Goal: Obtain resource: Obtain resource

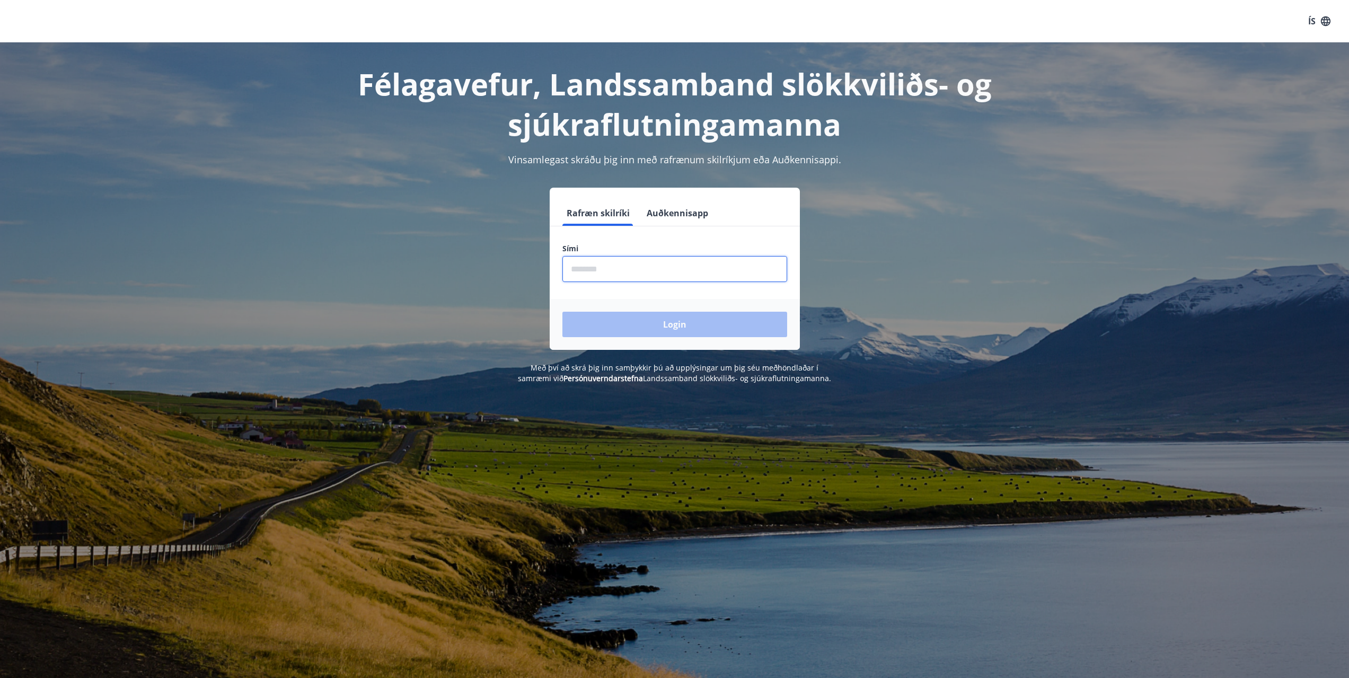
click at [682, 276] on input "phone" at bounding box center [674, 269] width 225 height 26
type input "********"
click at [666, 322] on button "Login" at bounding box center [674, 324] width 225 height 25
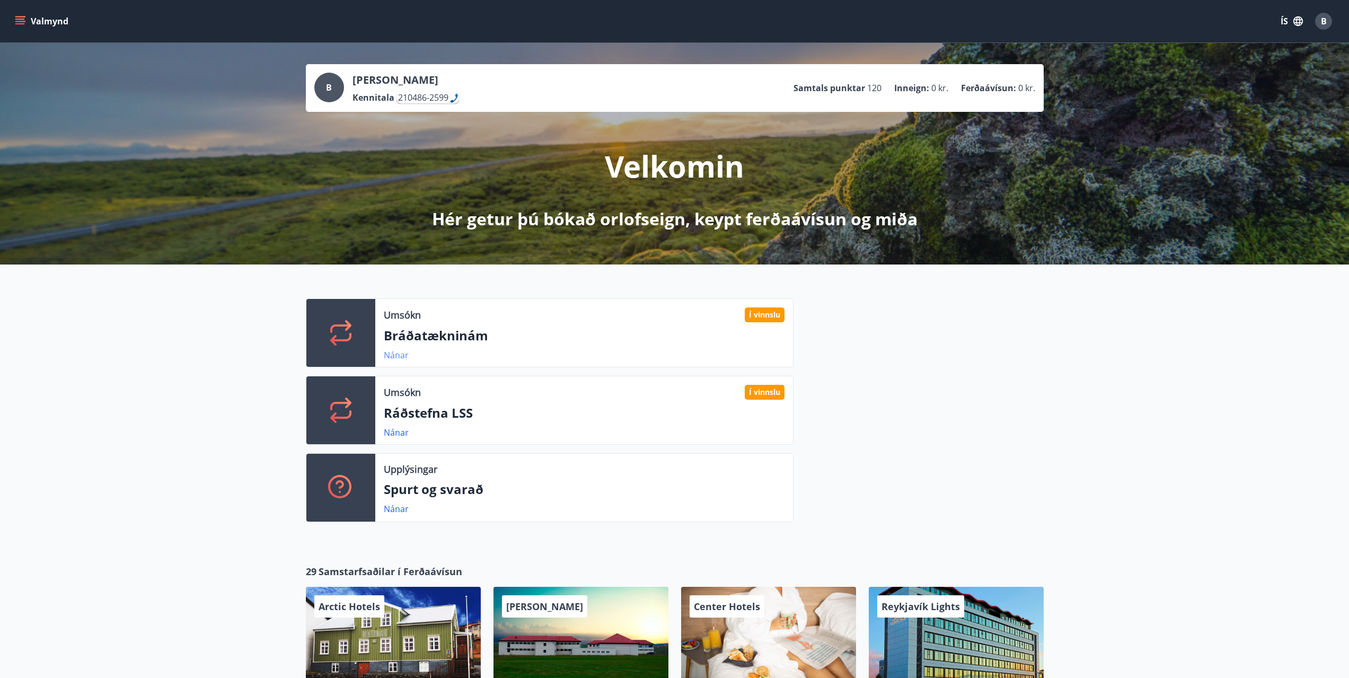
click at [394, 355] on link "Nánar" at bounding box center [396, 355] width 25 height 12
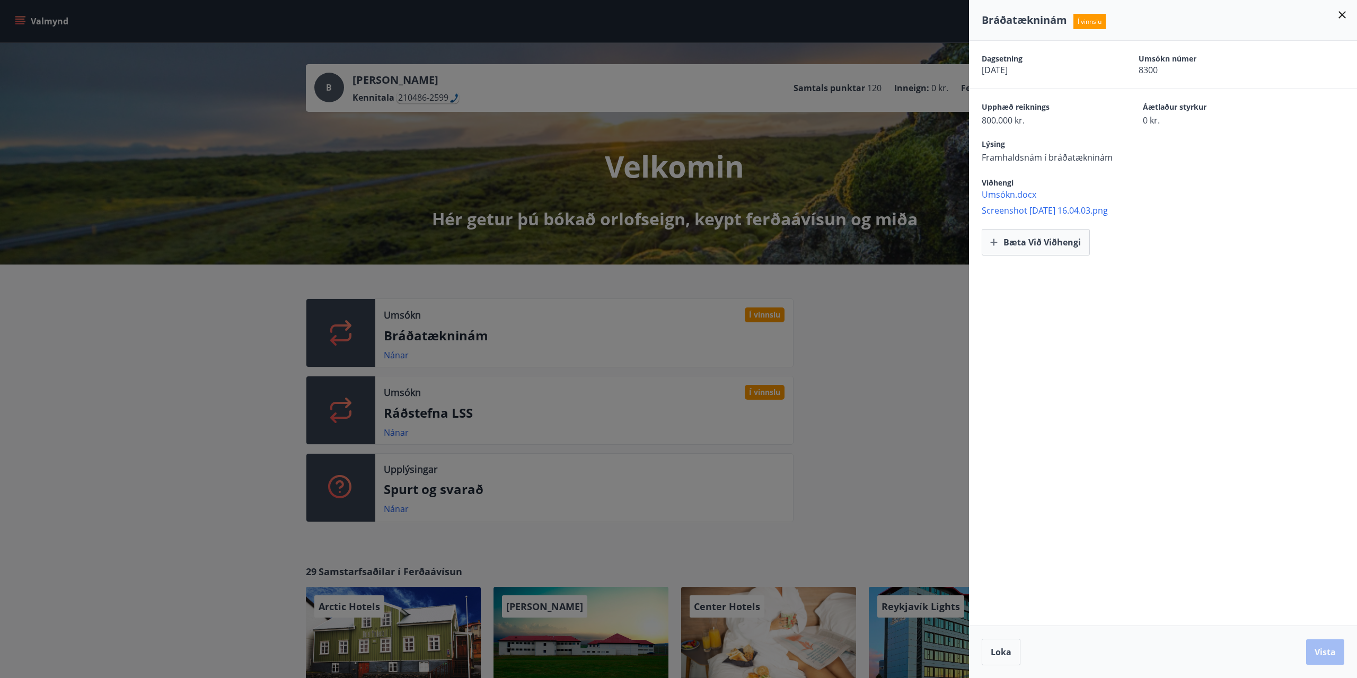
click at [1047, 210] on span "Screenshot [DATE] 16.04.03.png" at bounding box center [1168, 211] width 375 height 12
click at [1004, 196] on span "Umsókn.docx" at bounding box center [1168, 195] width 375 height 12
drag, startPoint x: 904, startPoint y: 399, endPoint x: 895, endPoint y: 401, distance: 9.9
click at [904, 399] on div at bounding box center [678, 339] width 1357 height 678
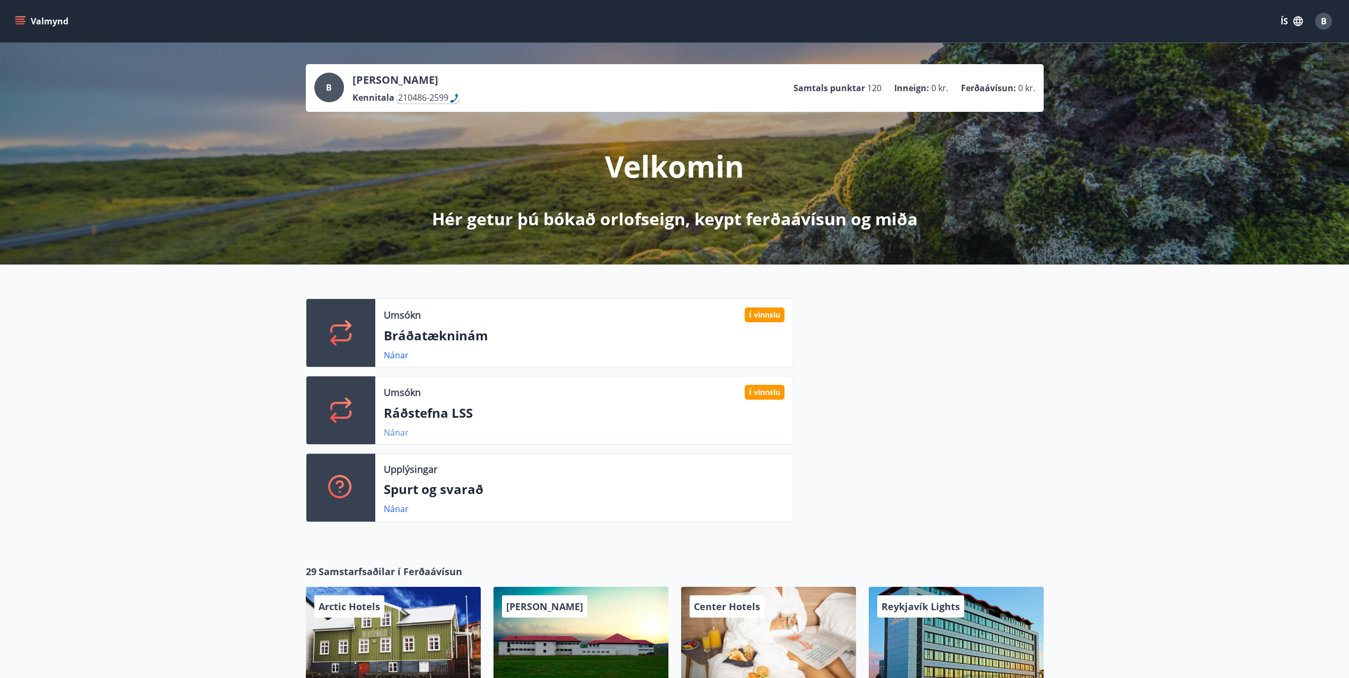
click at [401, 435] on link "Nánar" at bounding box center [396, 433] width 25 height 12
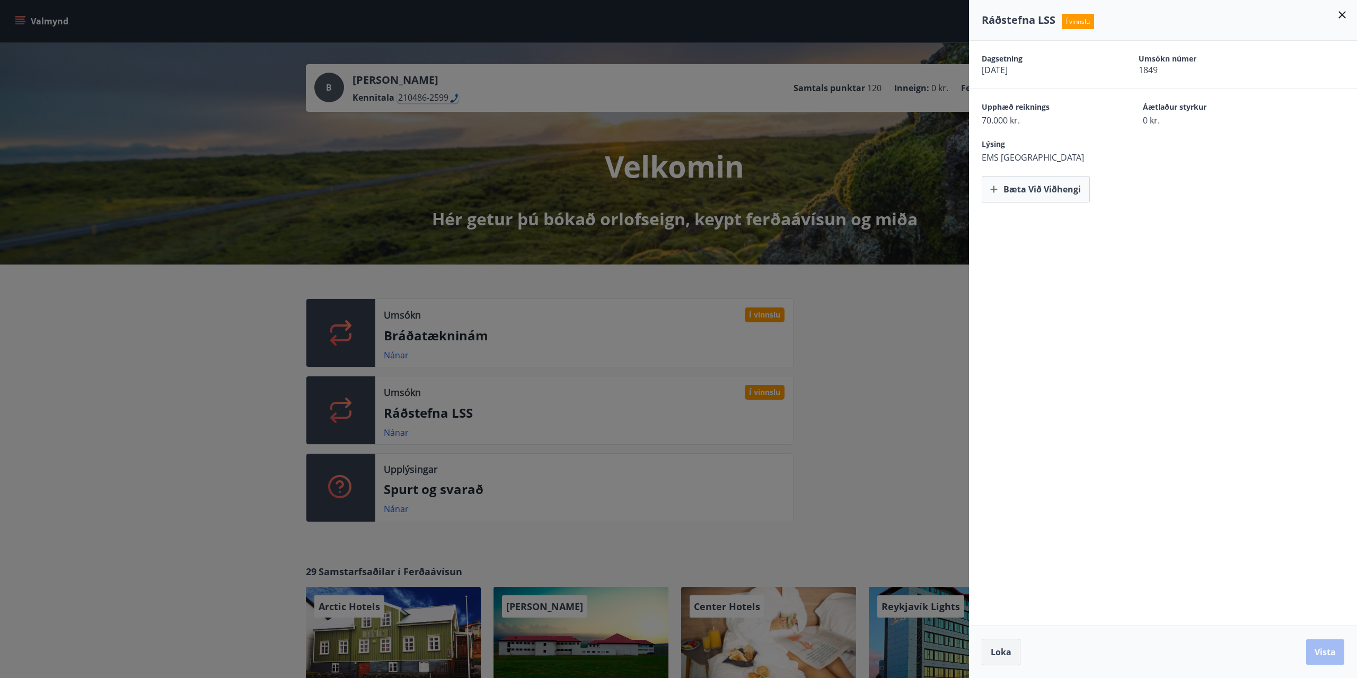
click at [997, 657] on span "Loka" at bounding box center [1000, 652] width 21 height 12
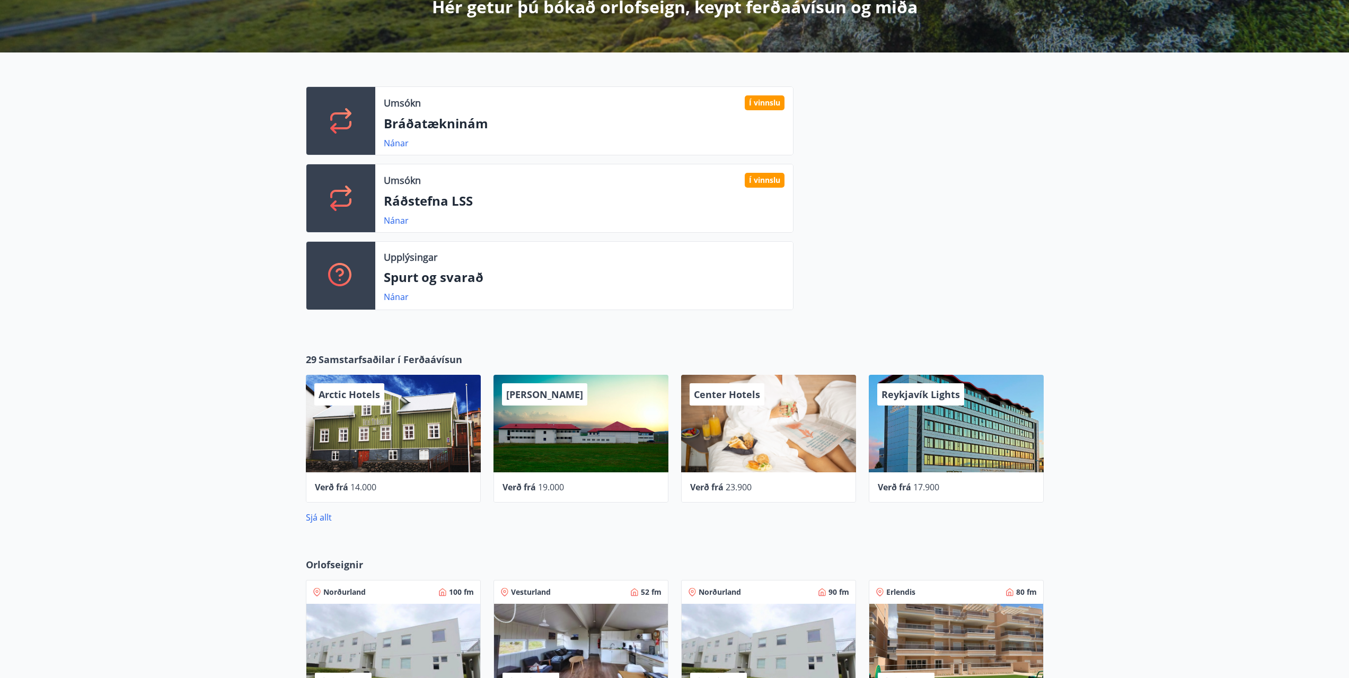
scroll to position [159, 0]
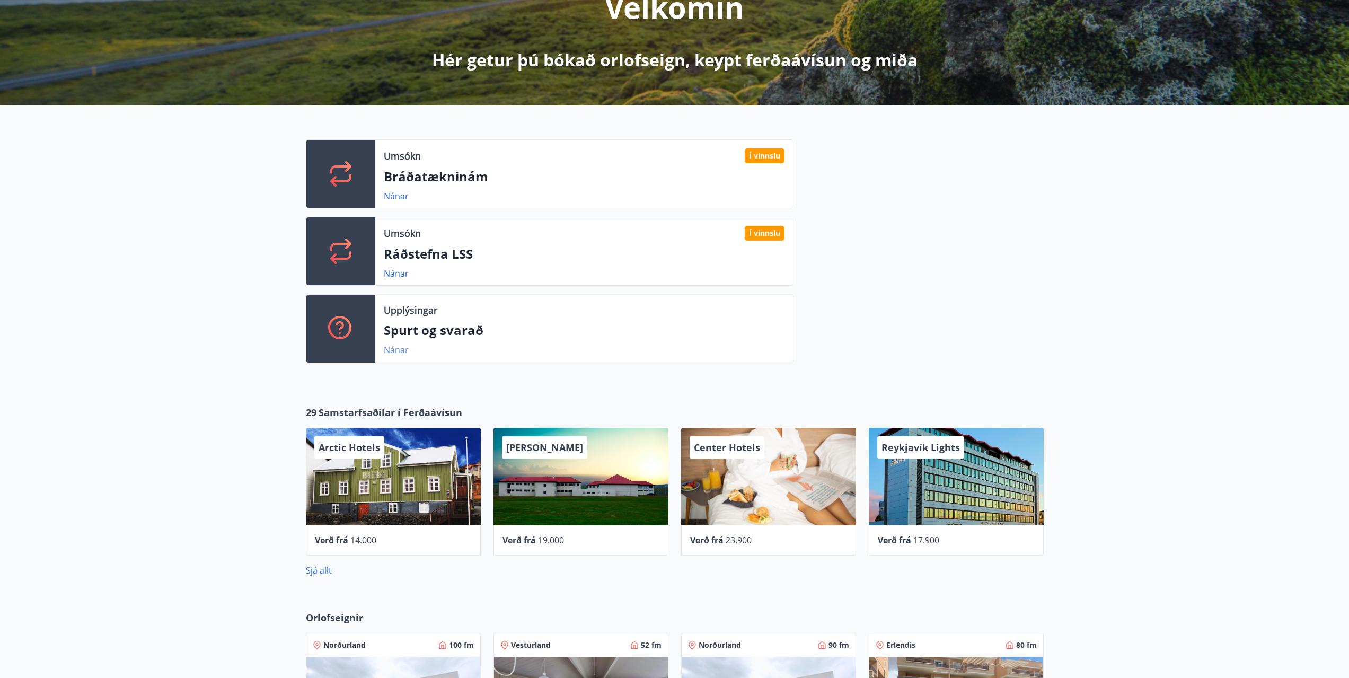
click at [402, 350] on link "Nánar" at bounding box center [396, 350] width 25 height 12
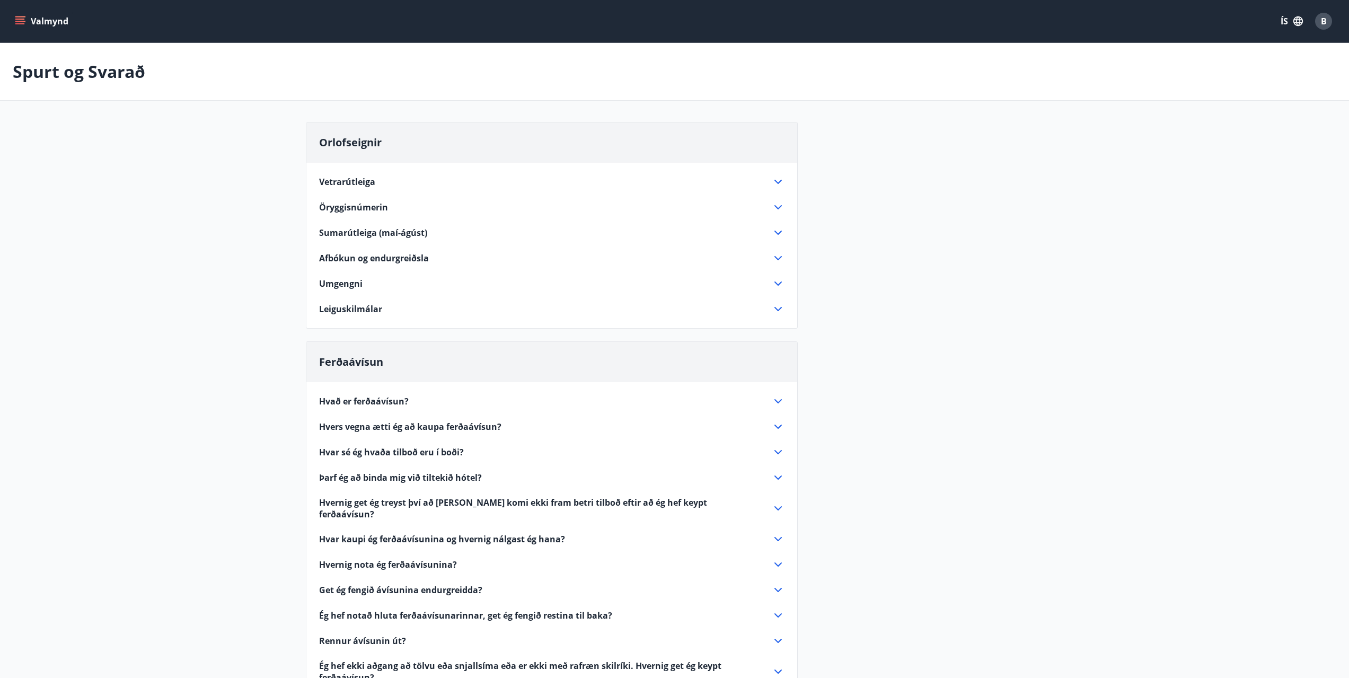
scroll to position [106, 0]
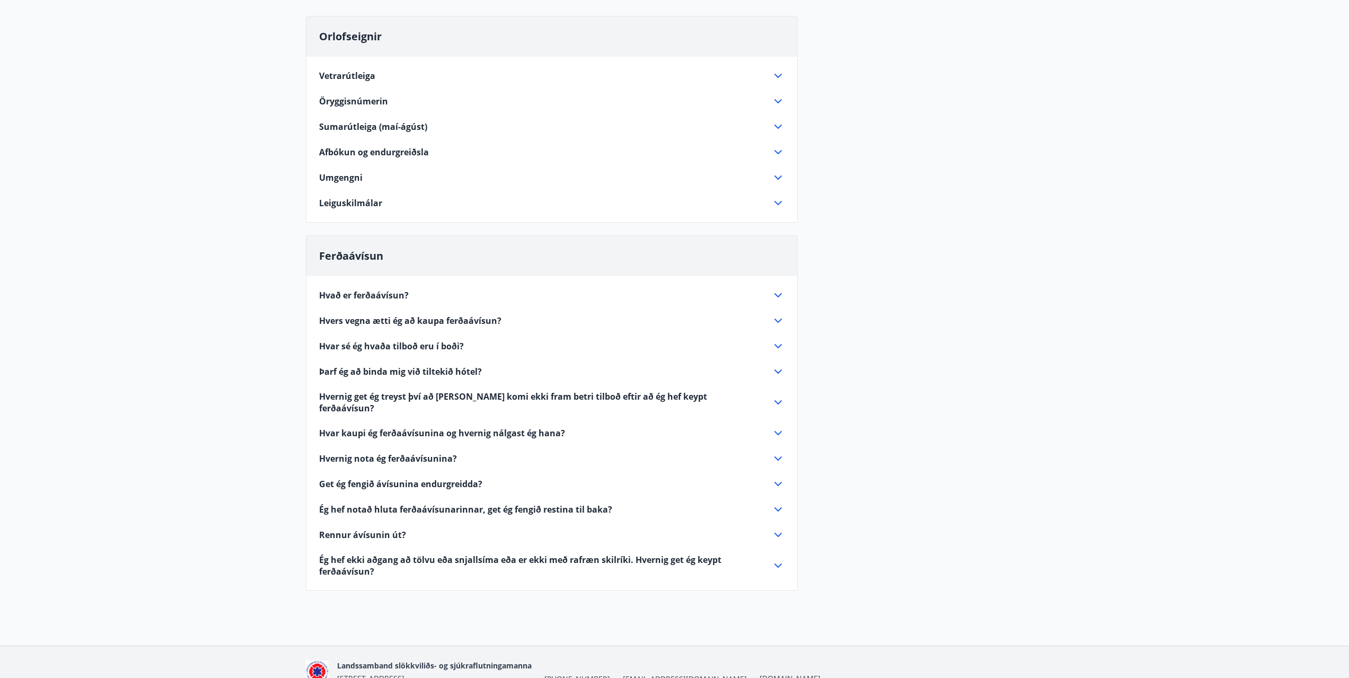
click at [776, 297] on icon at bounding box center [778, 295] width 13 height 13
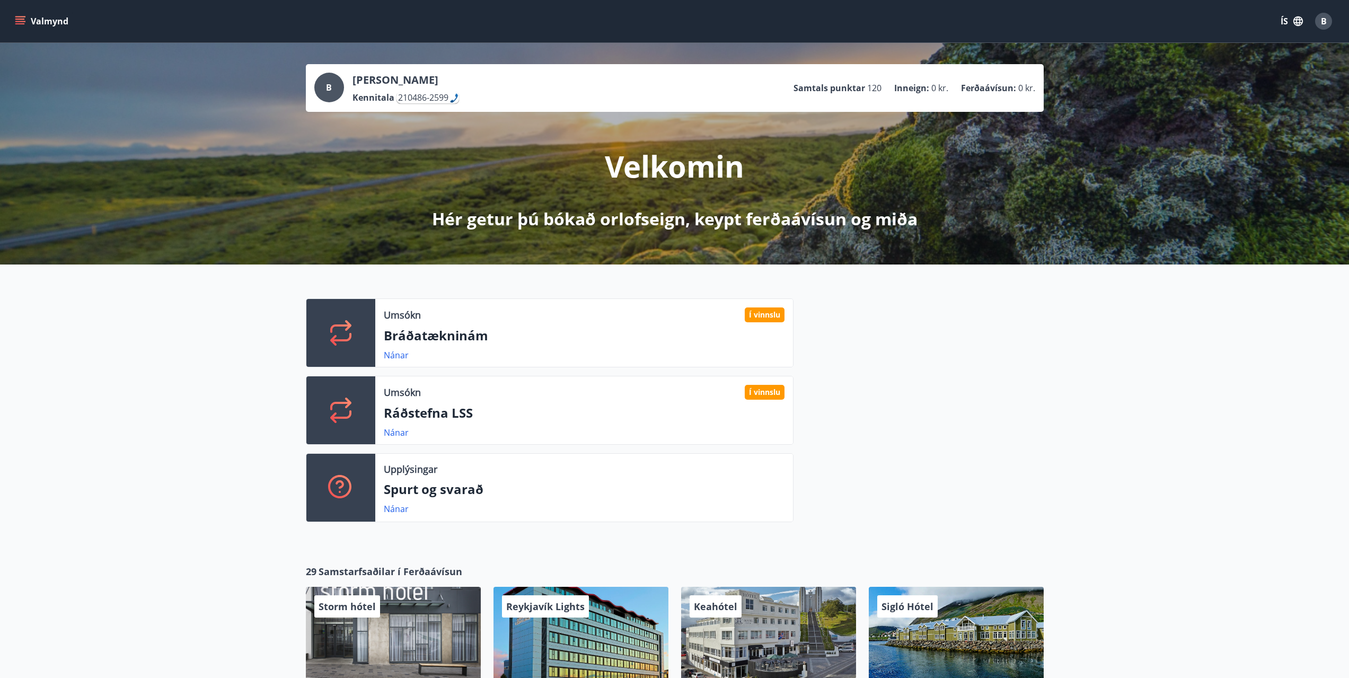
click at [26, 28] on button "Valmynd" at bounding box center [43, 21] width 60 height 19
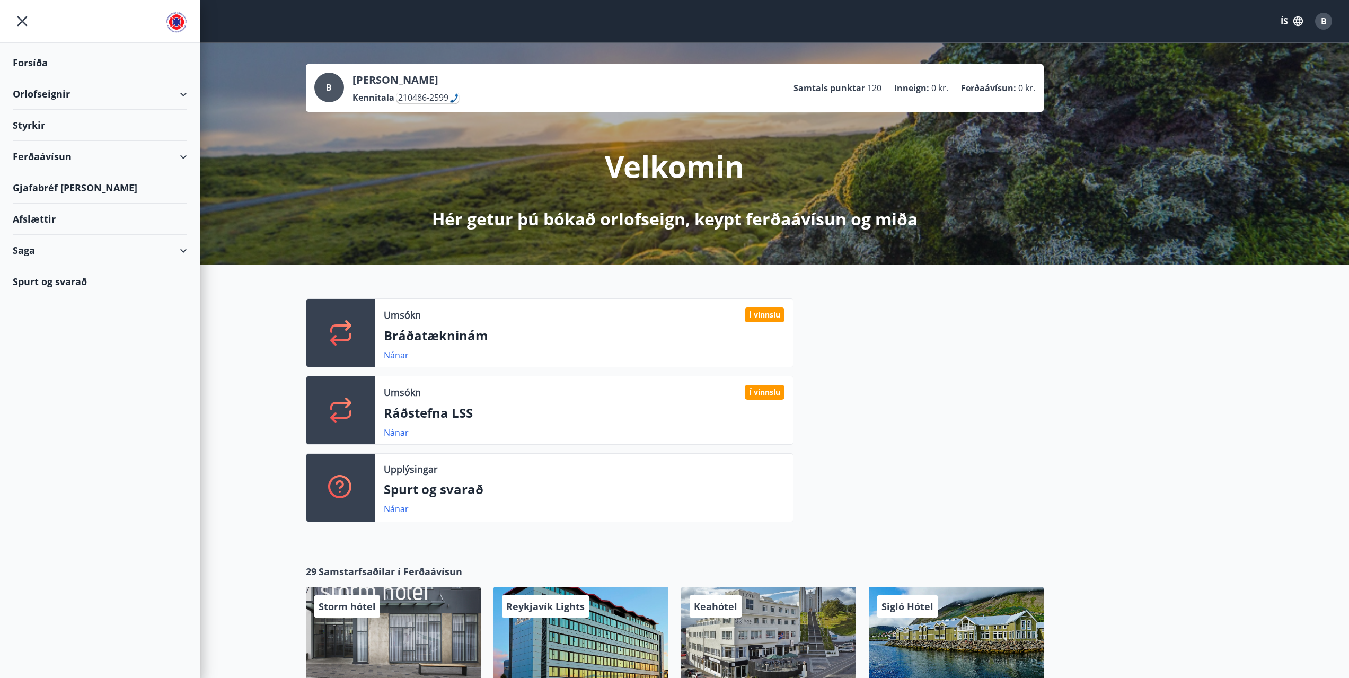
click at [35, 78] on div "Styrkir" at bounding box center [100, 62] width 174 height 31
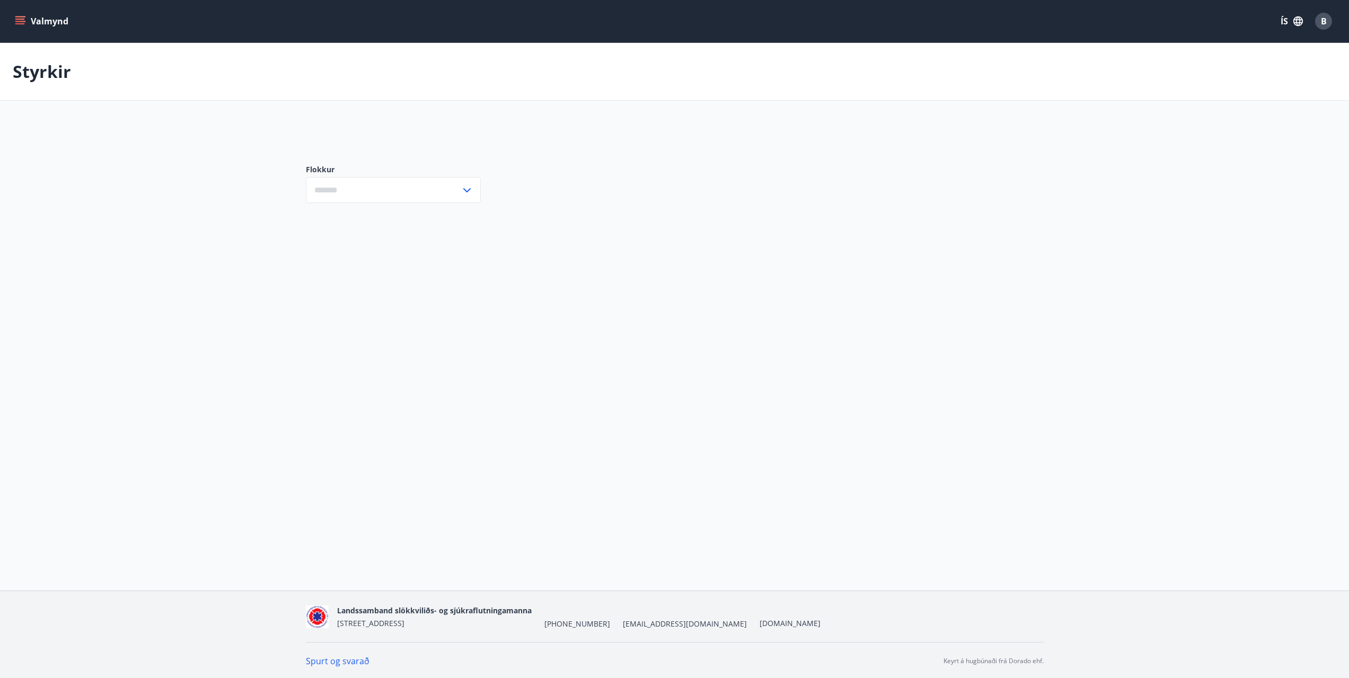
type input "***"
